Goal: Transaction & Acquisition: Purchase product/service

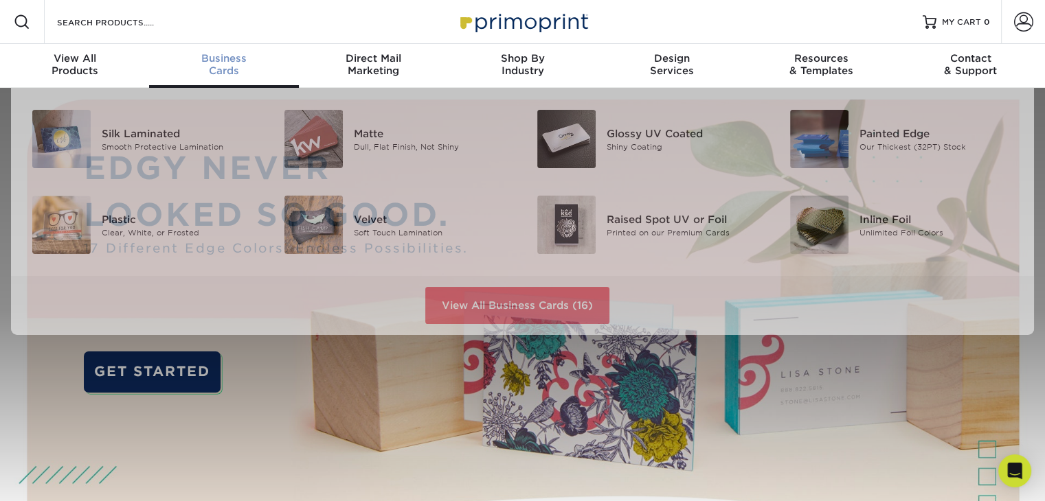
scroll to position [1, 0]
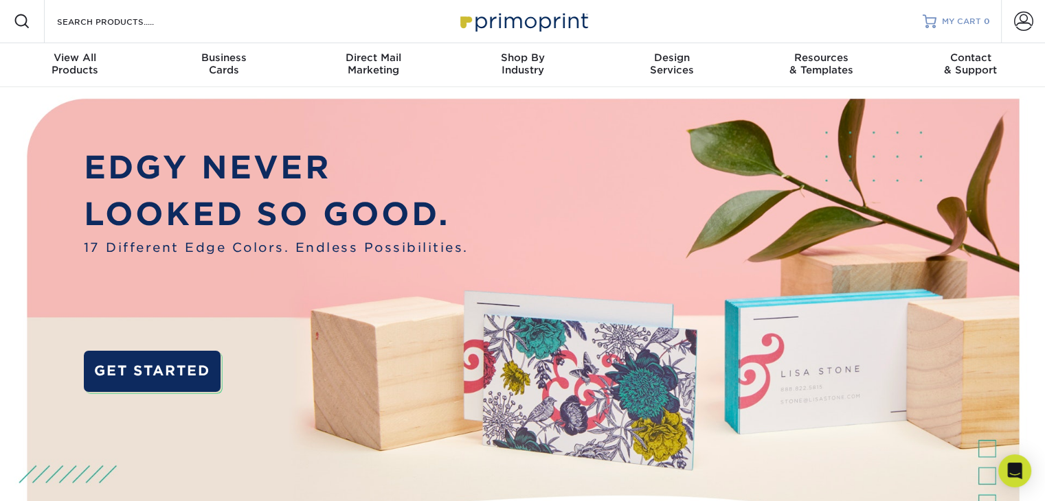
click at [948, 16] on span "MY CART" at bounding box center [961, 22] width 39 height 12
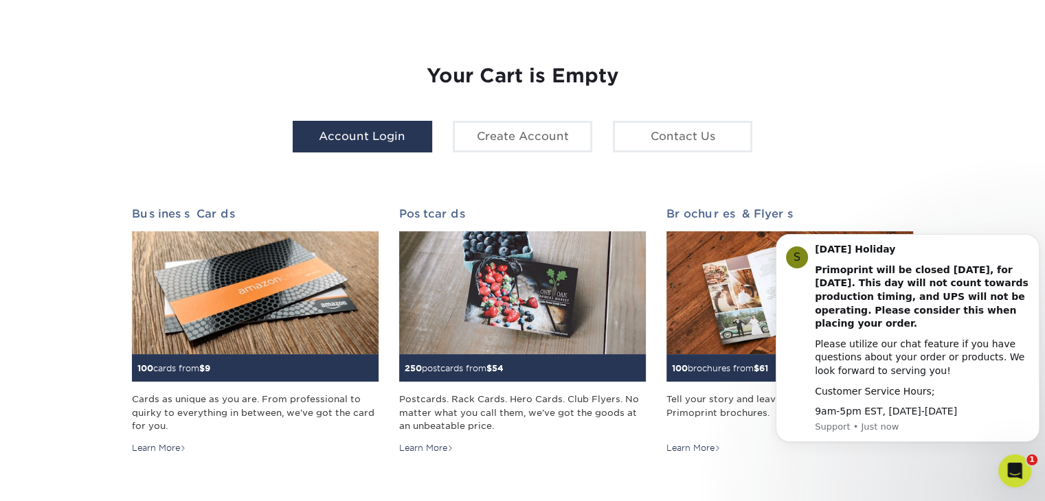
click at [338, 140] on link "Account Login" at bounding box center [362, 137] width 139 height 32
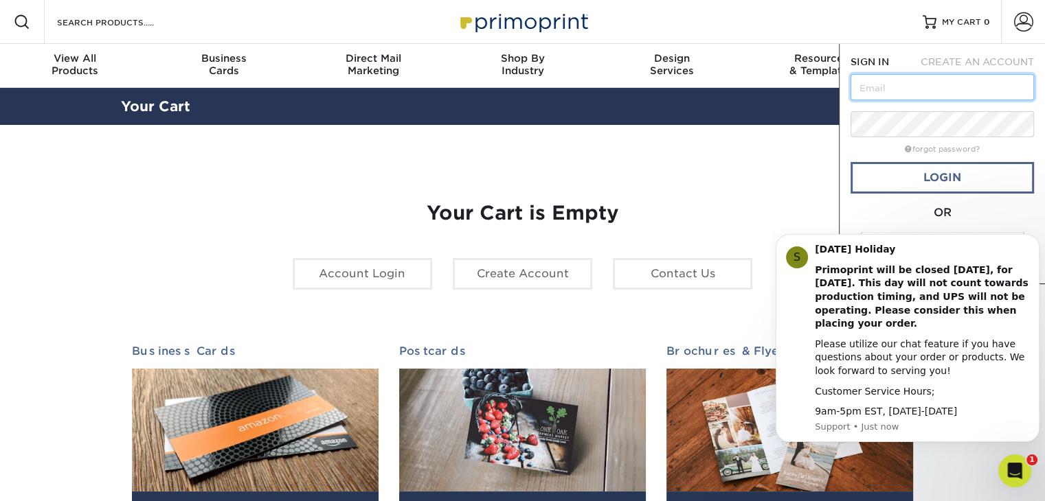
type input "craigsarnoff@gmail.com"
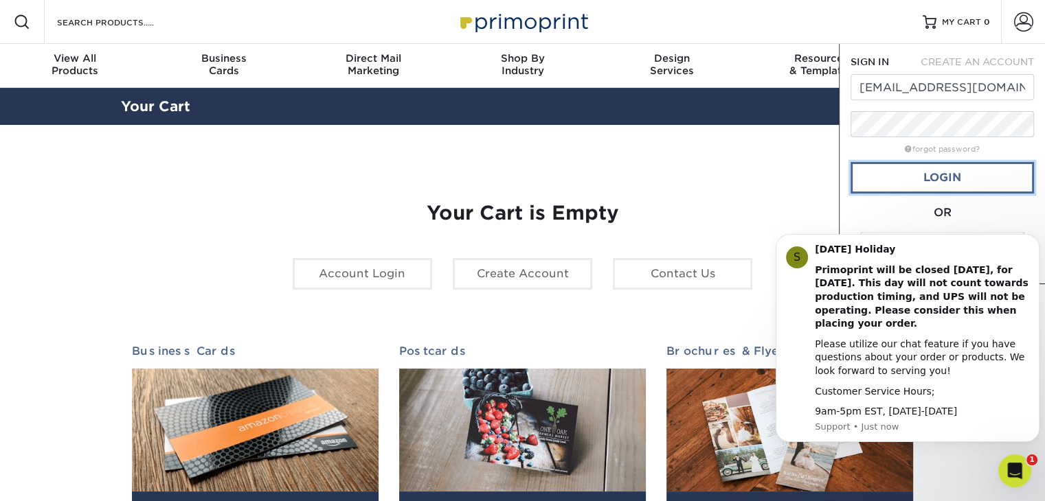
click at [970, 174] on link "Login" at bounding box center [941, 178] width 183 height 32
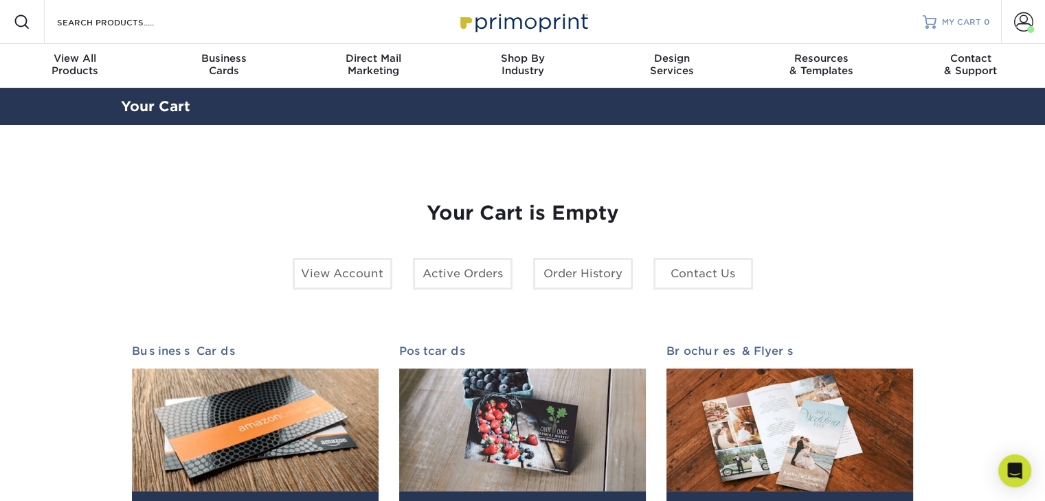
click at [953, 23] on span "MY CART" at bounding box center [961, 22] width 39 height 12
click at [1016, 23] on span at bounding box center [1023, 21] width 19 height 19
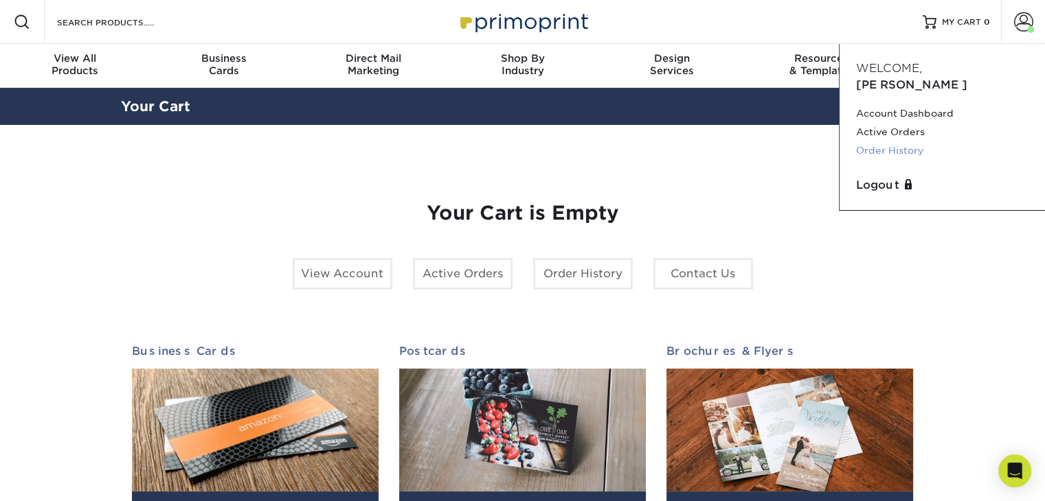
click at [874, 141] on link "Order History" at bounding box center [942, 150] width 172 height 19
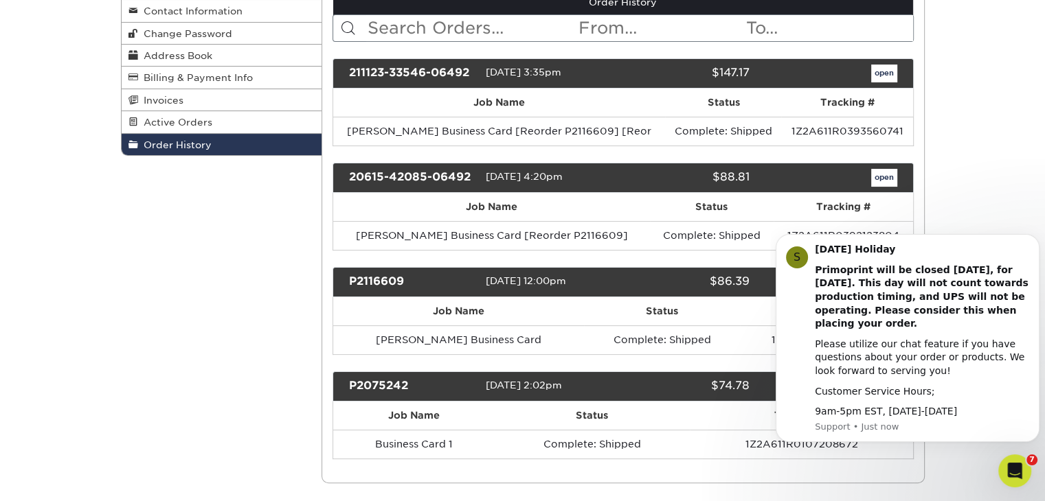
scroll to position [137, 0]
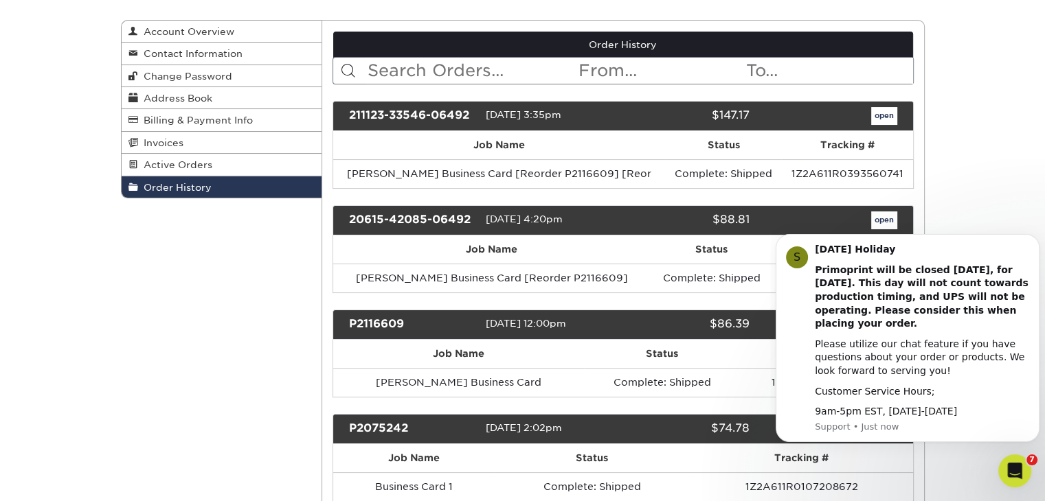
click at [1013, 159] on div "Order History Account Overview Contact Information Change Password Address Book…" at bounding box center [522, 273] width 1045 height 572
click at [891, 118] on link "open" at bounding box center [884, 116] width 26 height 18
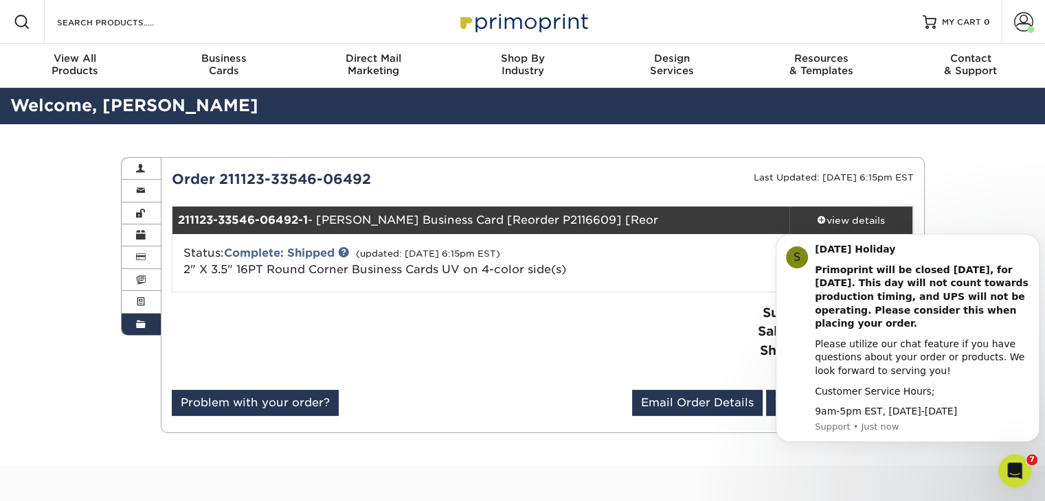
click at [443, 367] on div at bounding box center [351, 347] width 381 height 87
click at [1037, 236] on icon "Dismiss notification" at bounding box center [1034, 238] width 5 height 5
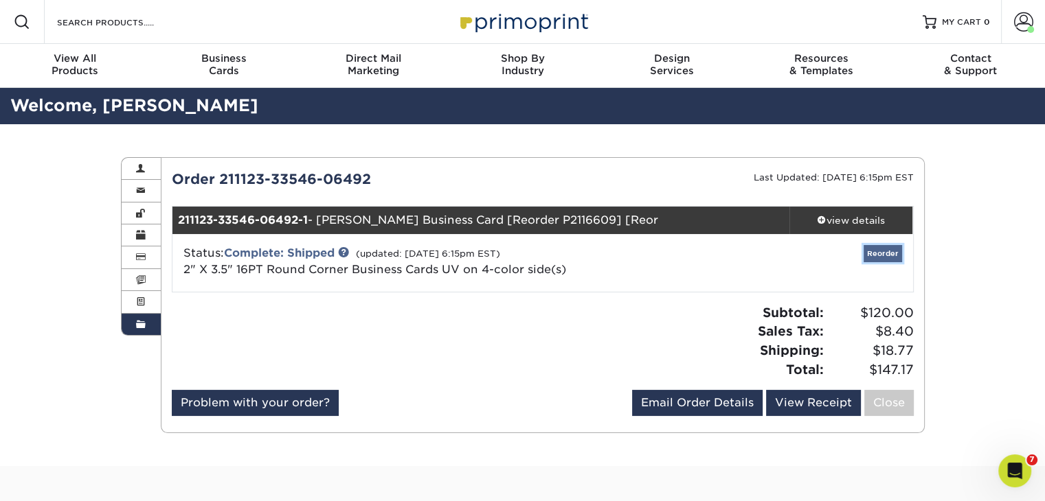
click at [887, 245] on link "Reorder" at bounding box center [882, 253] width 38 height 17
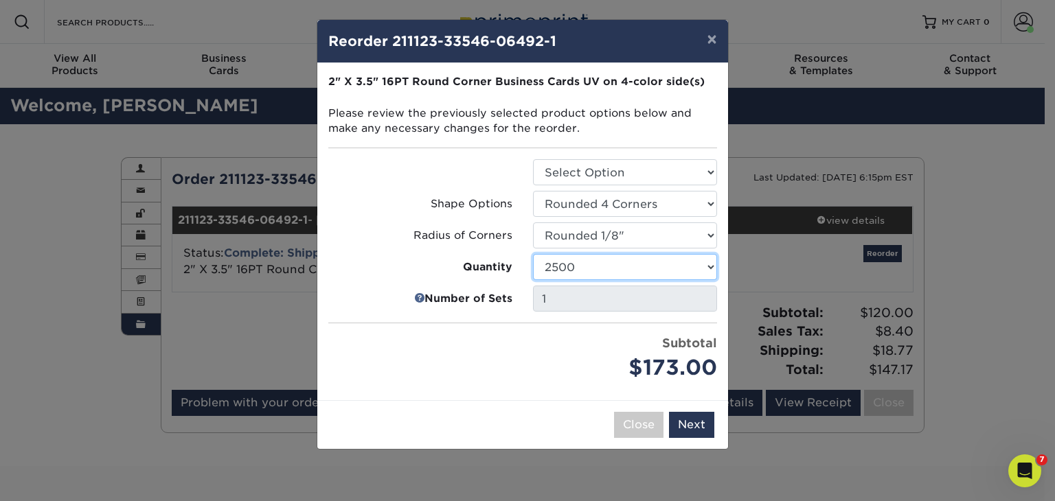
click at [698, 266] on select "100 250 500 1000 2500 5000 10000 15000 20000 25000" at bounding box center [625, 267] width 184 height 26
click at [533, 254] on select "100 250 500 1000 2500 5000 10000 15000 20000 25000" at bounding box center [625, 267] width 184 height 26
click at [646, 263] on select "100 250 500 1000 2500 5000 10000 15000 20000 25000" at bounding box center [625, 267] width 184 height 26
click at [533, 254] on select "100 250 500 1000 2500 5000 10000 15000 20000 25000" at bounding box center [625, 267] width 184 height 26
click at [600, 272] on select "100 250 500 1000 2500 5000 10000 15000 20000 25000" at bounding box center [625, 267] width 184 height 26
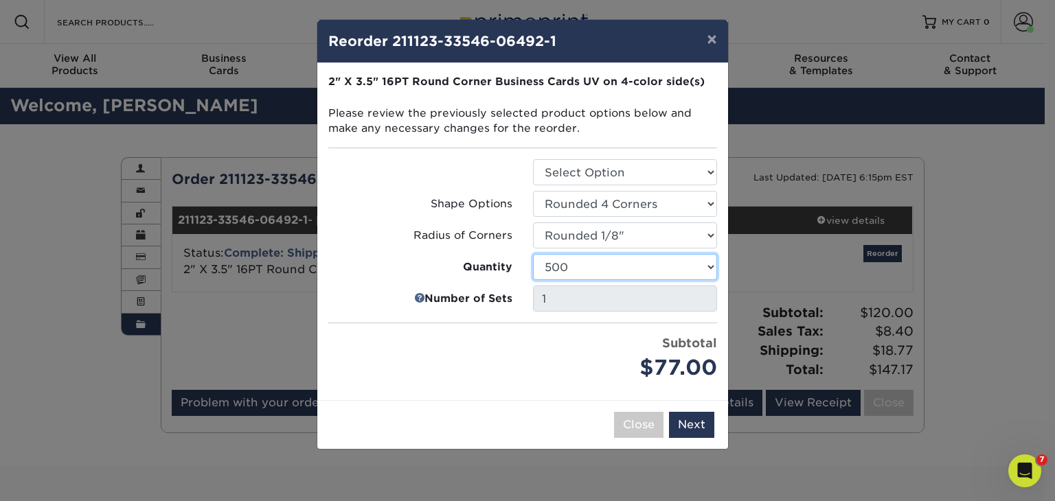
select select "52e3d710-0e8f-4d4d-8560-7d4d8655be69"
click at [533, 254] on select "100 250 500 1000 2500 5000 10000 15000 20000 25000" at bounding box center [625, 267] width 184 height 26
click at [712, 37] on button "×" at bounding box center [712, 39] width 32 height 38
